Goal: Task Accomplishment & Management: Manage account settings

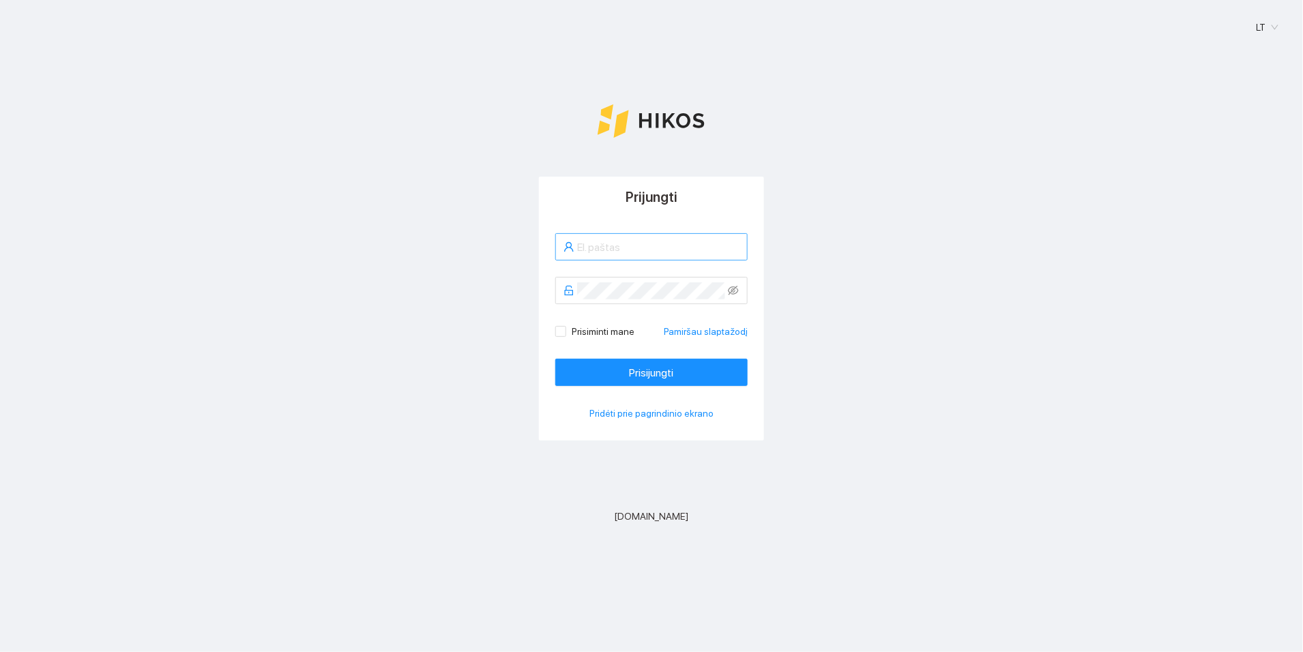
click at [640, 239] on input "text" at bounding box center [658, 247] width 162 height 17
type input "[EMAIL_ADDRESS][DOMAIN_NAME]"
click at [644, 362] on button "Prisijungti" at bounding box center [652, 372] width 192 height 27
click at [734, 289] on icon "eye-invisible" at bounding box center [733, 290] width 11 height 11
click at [628, 300] on span at bounding box center [652, 290] width 192 height 27
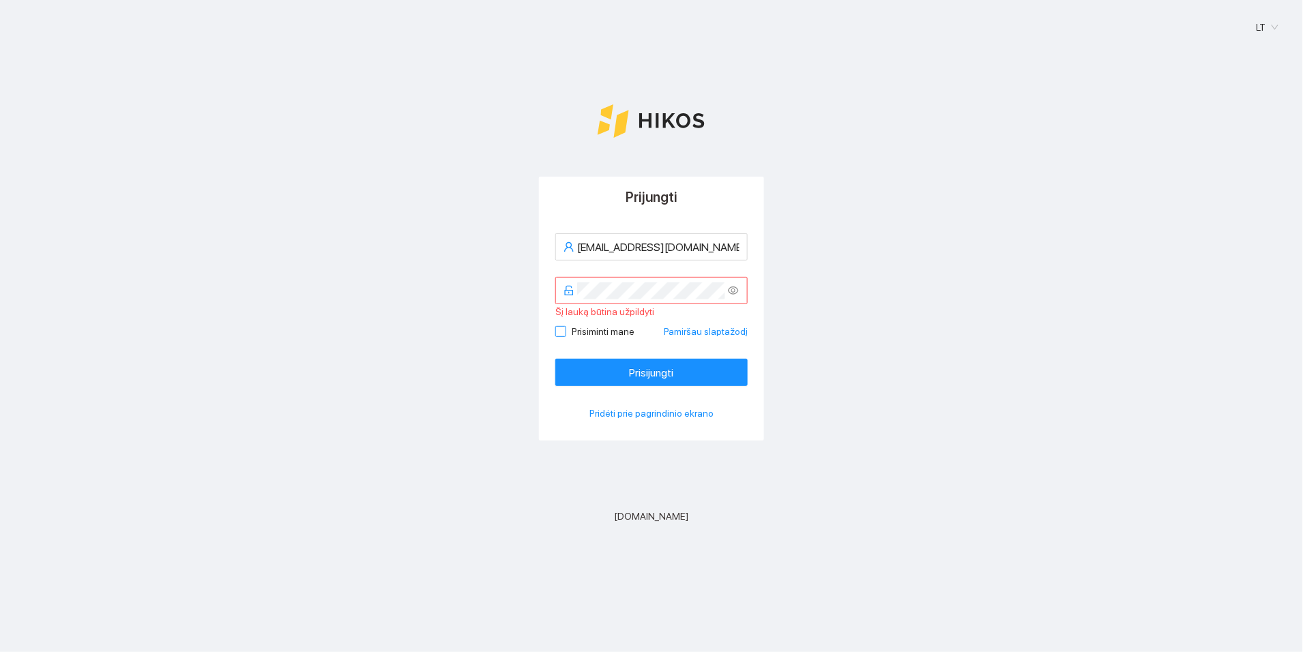
click at [569, 330] on span "Prisiminti mane" at bounding box center [603, 331] width 74 height 15
click at [565, 330] on input "Prisiminti mane" at bounding box center [561, 331] width 10 height 10
checkbox input "true"
